Goal: Check status: Check status

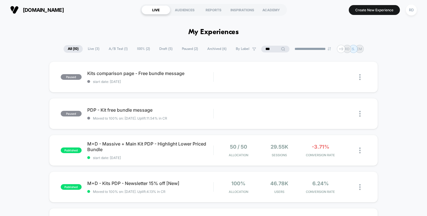
click at [117, 51] on span "A/B Test ( 1 )" at bounding box center [117, 49] width 27 height 8
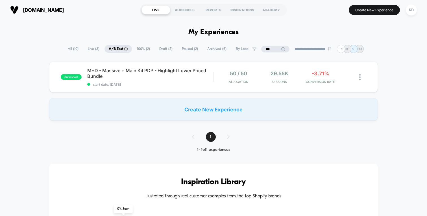
click at [268, 48] on input "***" at bounding box center [275, 49] width 28 height 7
type input "*"
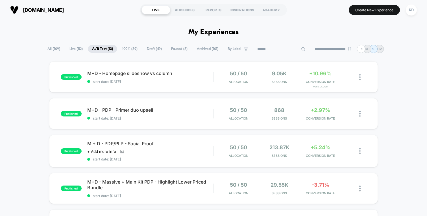
click at [51, 49] on span "All ( 109 )" at bounding box center [53, 49] width 21 height 8
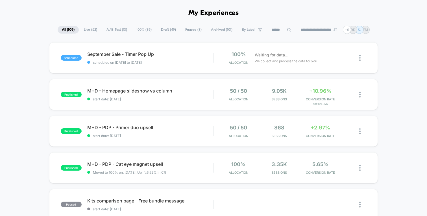
scroll to position [24, 0]
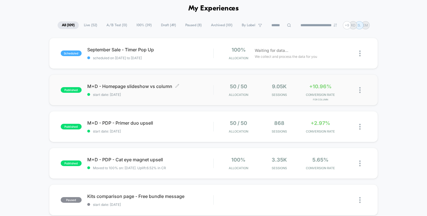
click at [148, 85] on span "M+D - Homepage slideshow vs column Click to edit experience details" at bounding box center [150, 87] width 126 height 6
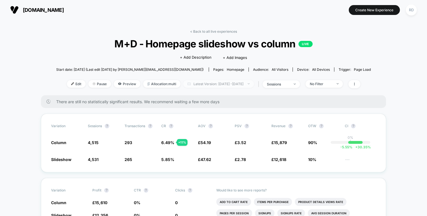
click at [225, 86] on span "Latest Version: [DATE] - [DATE]" at bounding box center [218, 84] width 71 height 8
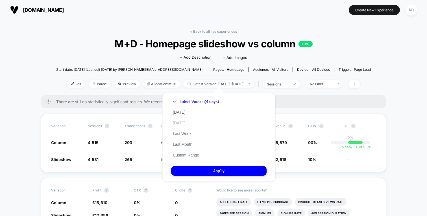
click at [182, 122] on button "[DATE]" at bounding box center [179, 123] width 16 height 5
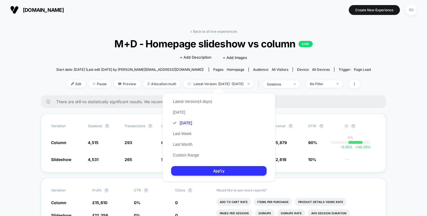
click at [221, 169] on button "Apply" at bounding box center [218, 171] width 95 height 10
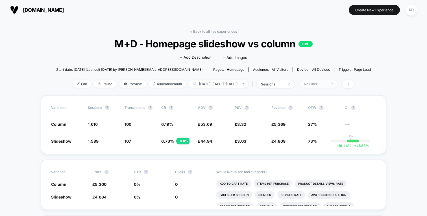
click at [326, 85] on div "No Filter" at bounding box center [315, 84] width 23 height 4
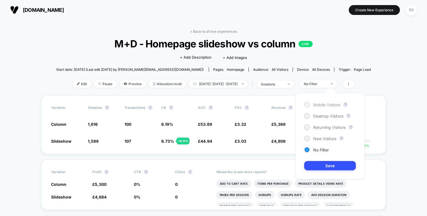
click at [325, 106] on span "Mobile Visitors" at bounding box center [326, 105] width 27 height 5
click at [328, 171] on div "Mobile Visitors ? Desktop Visitors ? Returning Visitors ? New Visitors ? No Fil…" at bounding box center [329, 136] width 69 height 86
click at [328, 167] on button "Save" at bounding box center [330, 165] width 52 height 9
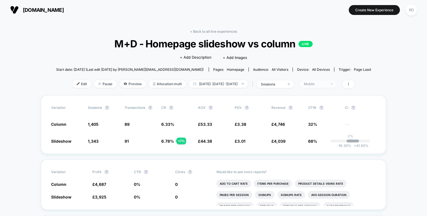
click at [326, 84] on div "Mobile" at bounding box center [315, 84] width 23 height 4
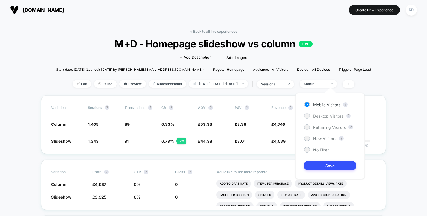
click at [327, 115] on span "Desktop Visitors" at bounding box center [328, 116] width 30 height 5
click at [326, 162] on button "Save" at bounding box center [330, 165] width 52 height 9
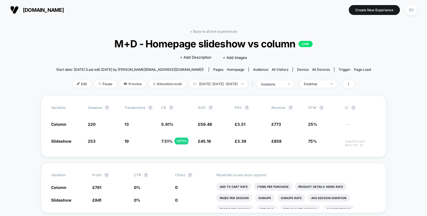
click at [195, 30] on link "< Back to all live experiences" at bounding box center [213, 31] width 47 height 4
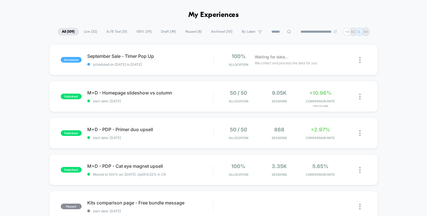
scroll to position [18, 0]
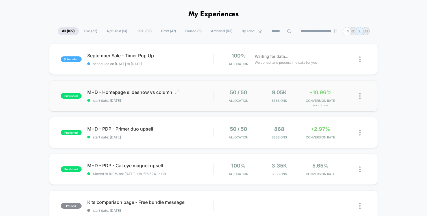
click at [128, 94] on span "M+D - Homepage slideshow vs column Click to edit experience details" at bounding box center [150, 93] width 126 height 6
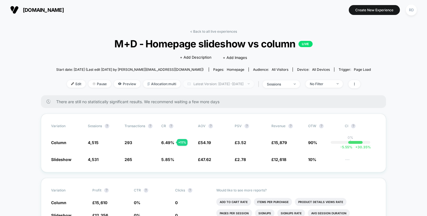
click at [246, 82] on span "Latest Version: [DATE] - [DATE]" at bounding box center [218, 84] width 71 height 8
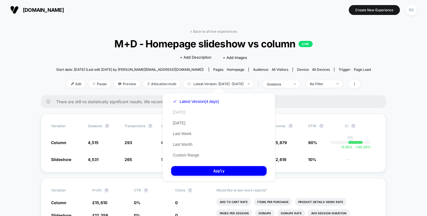
click at [184, 112] on button "[DATE]" at bounding box center [179, 112] width 16 height 5
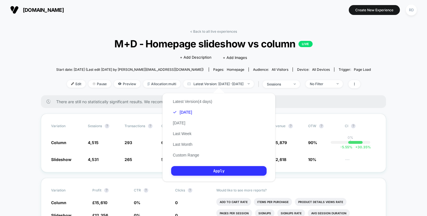
click at [244, 170] on button "Apply" at bounding box center [218, 171] width 95 height 10
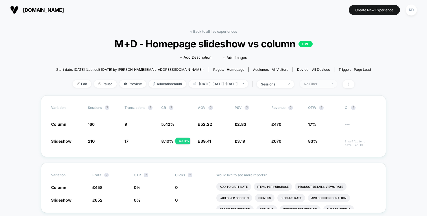
click at [325, 83] on div "No Filter" at bounding box center [315, 84] width 23 height 4
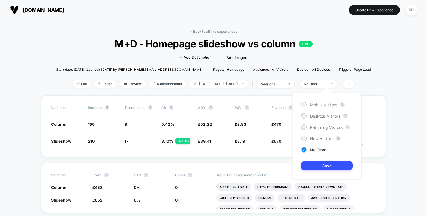
click at [317, 107] on span "Mobile Visitors" at bounding box center [323, 105] width 27 height 5
click at [329, 161] on button "Save" at bounding box center [327, 165] width 52 height 9
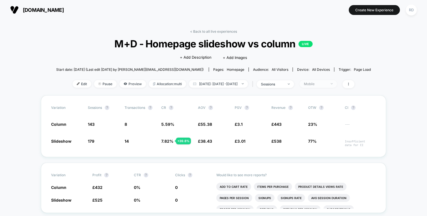
click at [326, 83] on div "Mobile" at bounding box center [315, 84] width 23 height 4
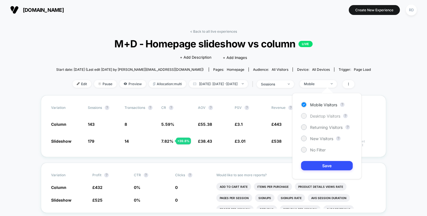
click at [325, 118] on span "Desktop Visitors" at bounding box center [325, 116] width 30 height 5
click at [328, 163] on button "Save" at bounding box center [327, 165] width 52 height 9
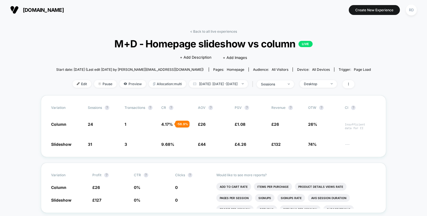
click at [206, 30] on link "< Back to all live experiences" at bounding box center [213, 31] width 47 height 4
